Goal: Transaction & Acquisition: Purchase product/service

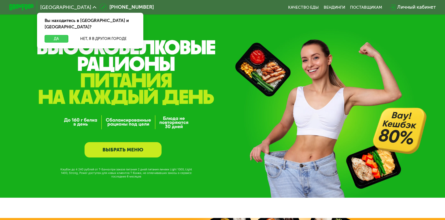
click at [60, 35] on button "Да" at bounding box center [57, 39] width 24 height 8
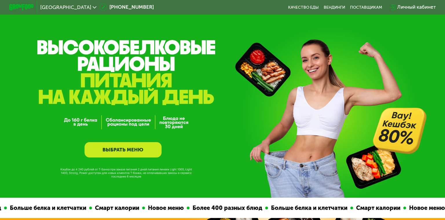
click at [129, 151] on link "ВЫБРАТЬ МЕНЮ" at bounding box center [123, 149] width 77 height 15
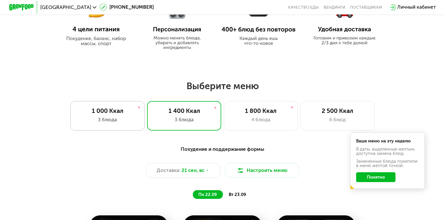
scroll to position [347, 0]
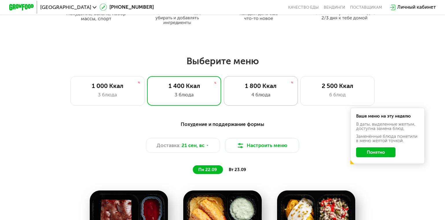
click at [255, 96] on div "4 блюда" at bounding box center [260, 95] width 61 height 8
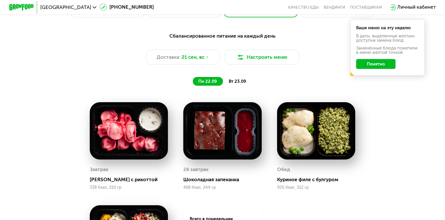
scroll to position [434, 0]
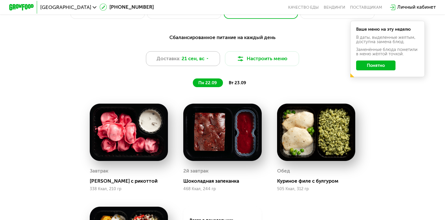
click at [208, 60] on icon at bounding box center [207, 59] width 4 height 4
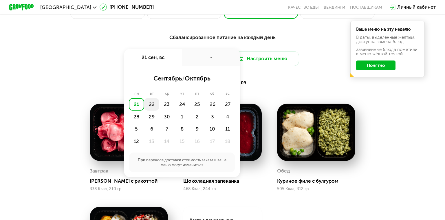
click at [152, 108] on div "22" at bounding box center [151, 104] width 15 height 12
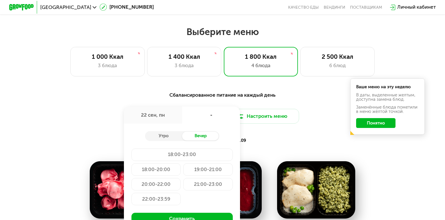
scroll to position [376, 0]
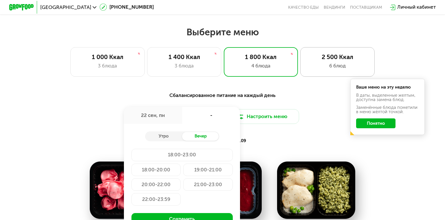
click at [339, 67] on div "6 блюд" at bounding box center [337, 66] width 61 height 8
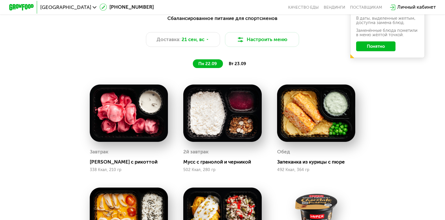
scroll to position [405, 0]
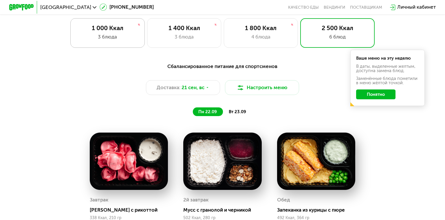
click at [108, 29] on div "1 000 Ккал" at bounding box center [107, 29] width 61 height 8
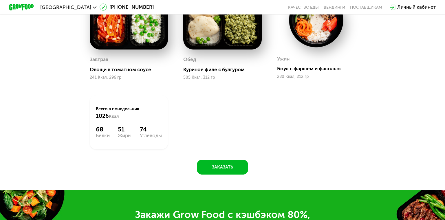
scroll to position [550, 0]
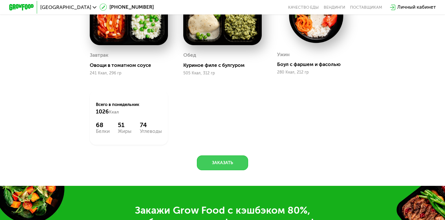
click at [229, 162] on button "Заказать" at bounding box center [222, 162] width 51 height 15
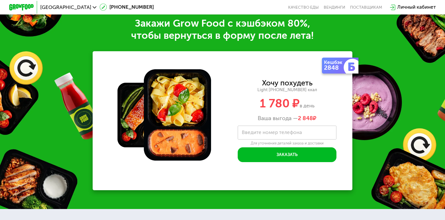
scroll to position [741, 0]
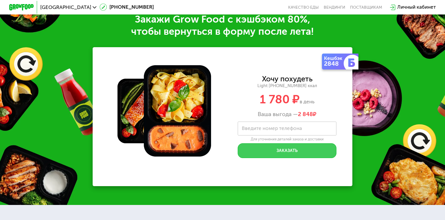
click at [306, 157] on button "Заказать" at bounding box center [287, 150] width 99 height 15
